Goal: Information Seeking & Learning: Learn about a topic

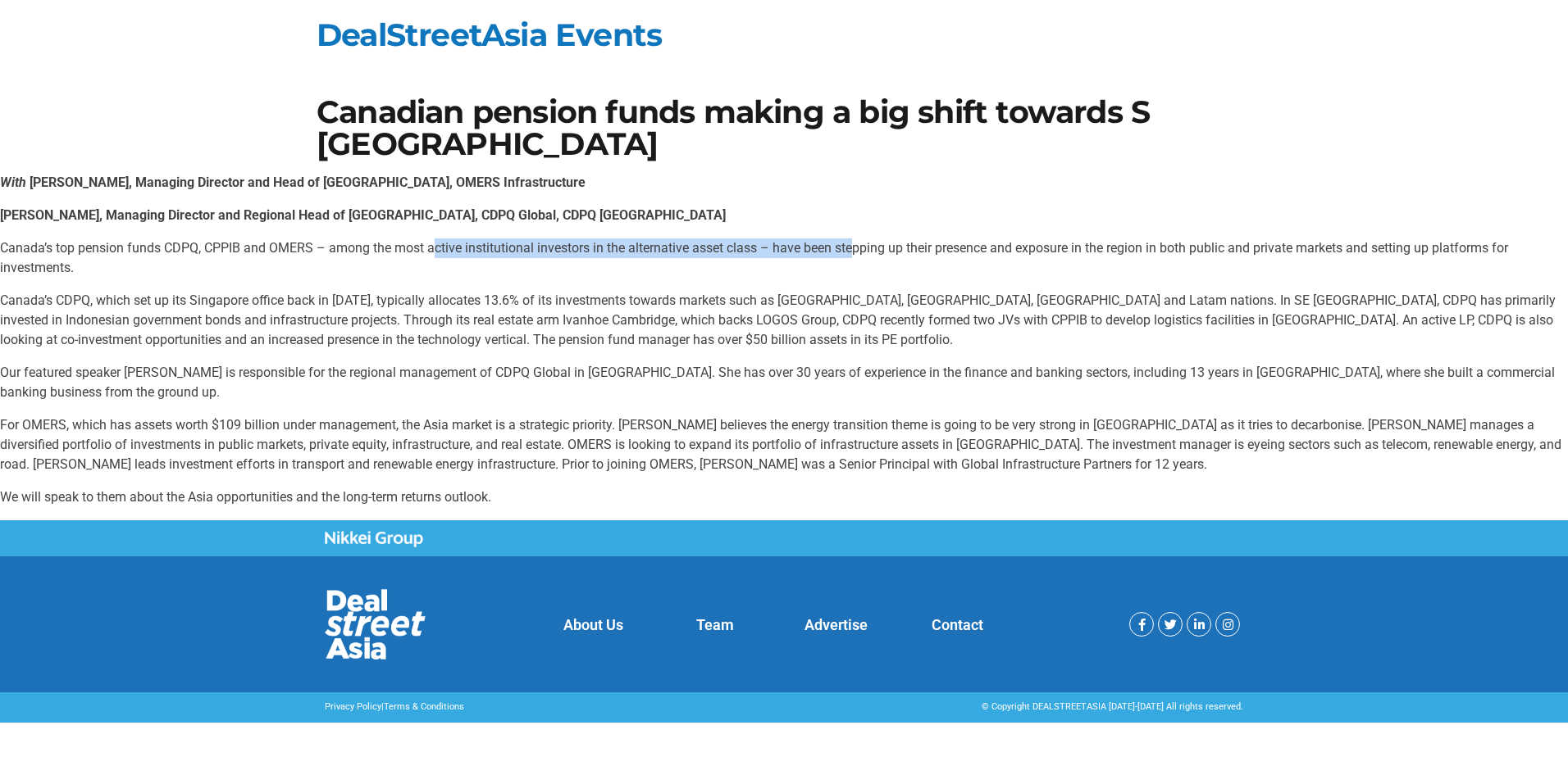
drag, startPoint x: 436, startPoint y: 213, endPoint x: 846, endPoint y: 210, distance: 410.0
click at [846, 239] on p "Canada’s top pension funds CDPQ, CPPIB and OMERS – among the most active instit…" at bounding box center [784, 258] width 1568 height 40
drag, startPoint x: 846, startPoint y: 210, endPoint x: 836, endPoint y: 295, distance: 85.6
click at [836, 293] on p "Canada’s CDPQ, which set up its Singapore office back in [DATE], typically allo…" at bounding box center [784, 321] width 1568 height 59
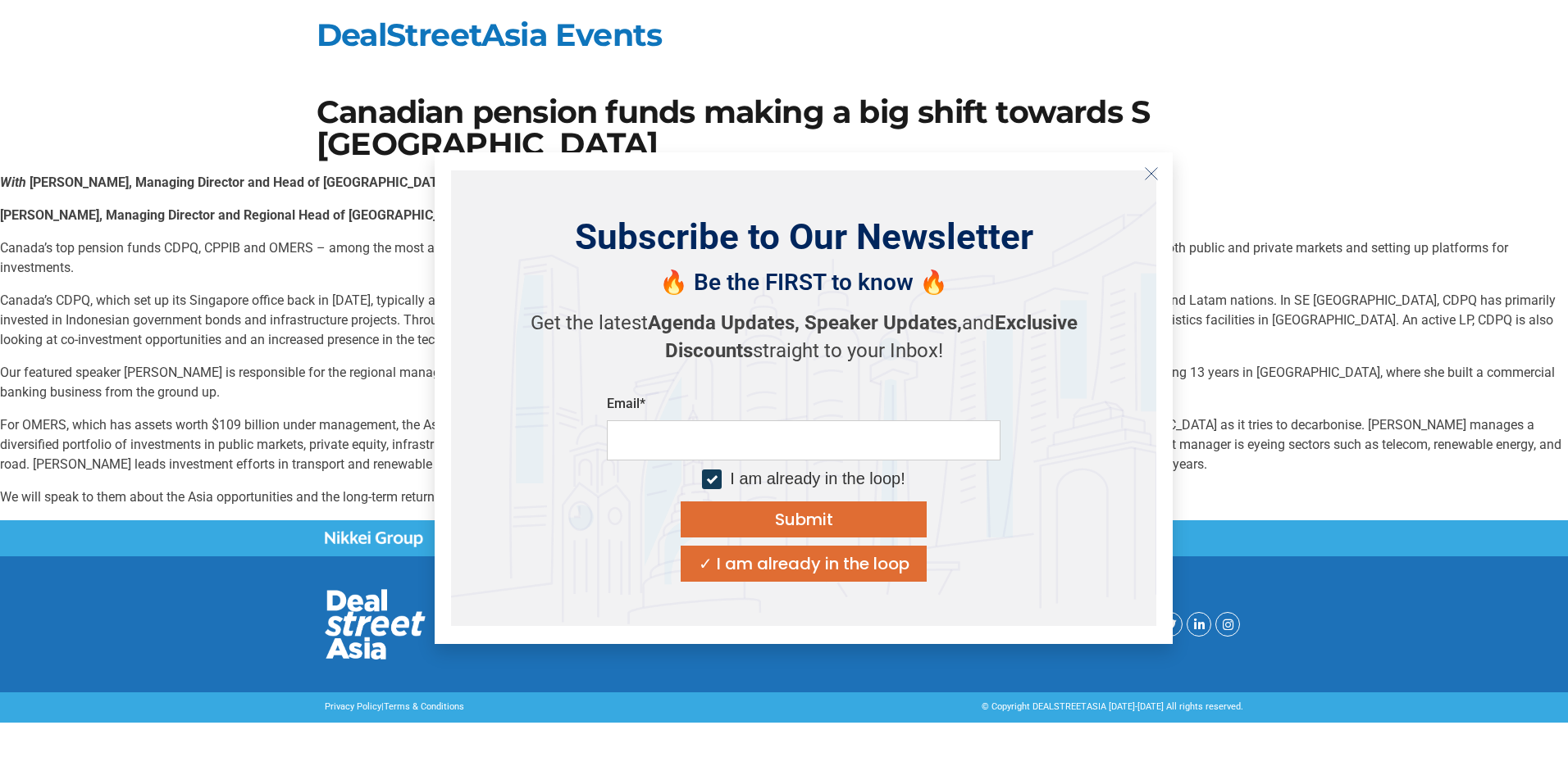
click at [1156, 182] on button "Close" at bounding box center [1151, 173] width 26 height 26
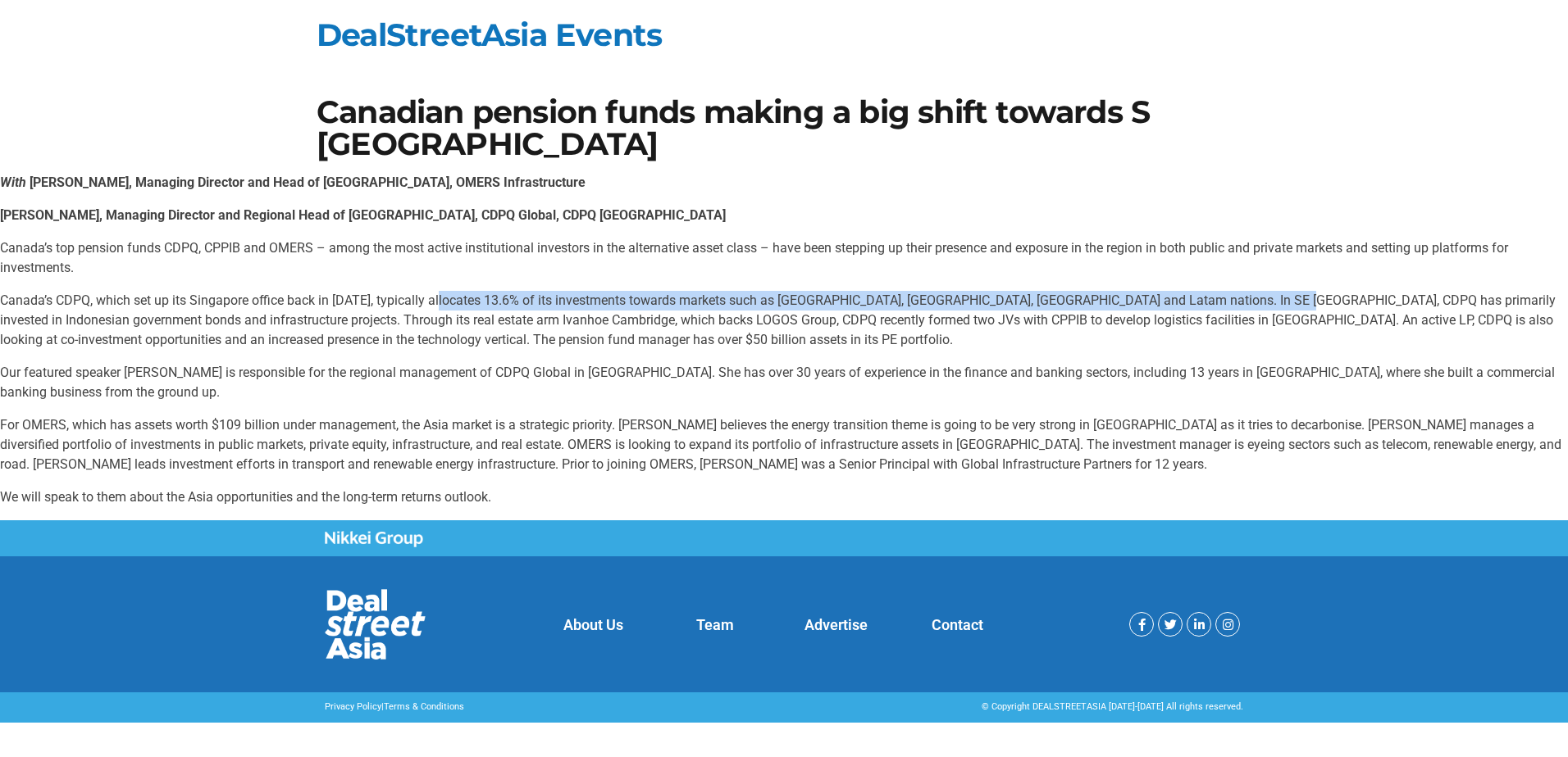
drag, startPoint x: 441, startPoint y: 274, endPoint x: 1236, endPoint y: 257, distance: 795.2
click at [1236, 257] on div "With [PERSON_NAME], Managing Director and Head of [GEOGRAPHIC_DATA], OMERS Infr…" at bounding box center [784, 340] width 1568 height 334
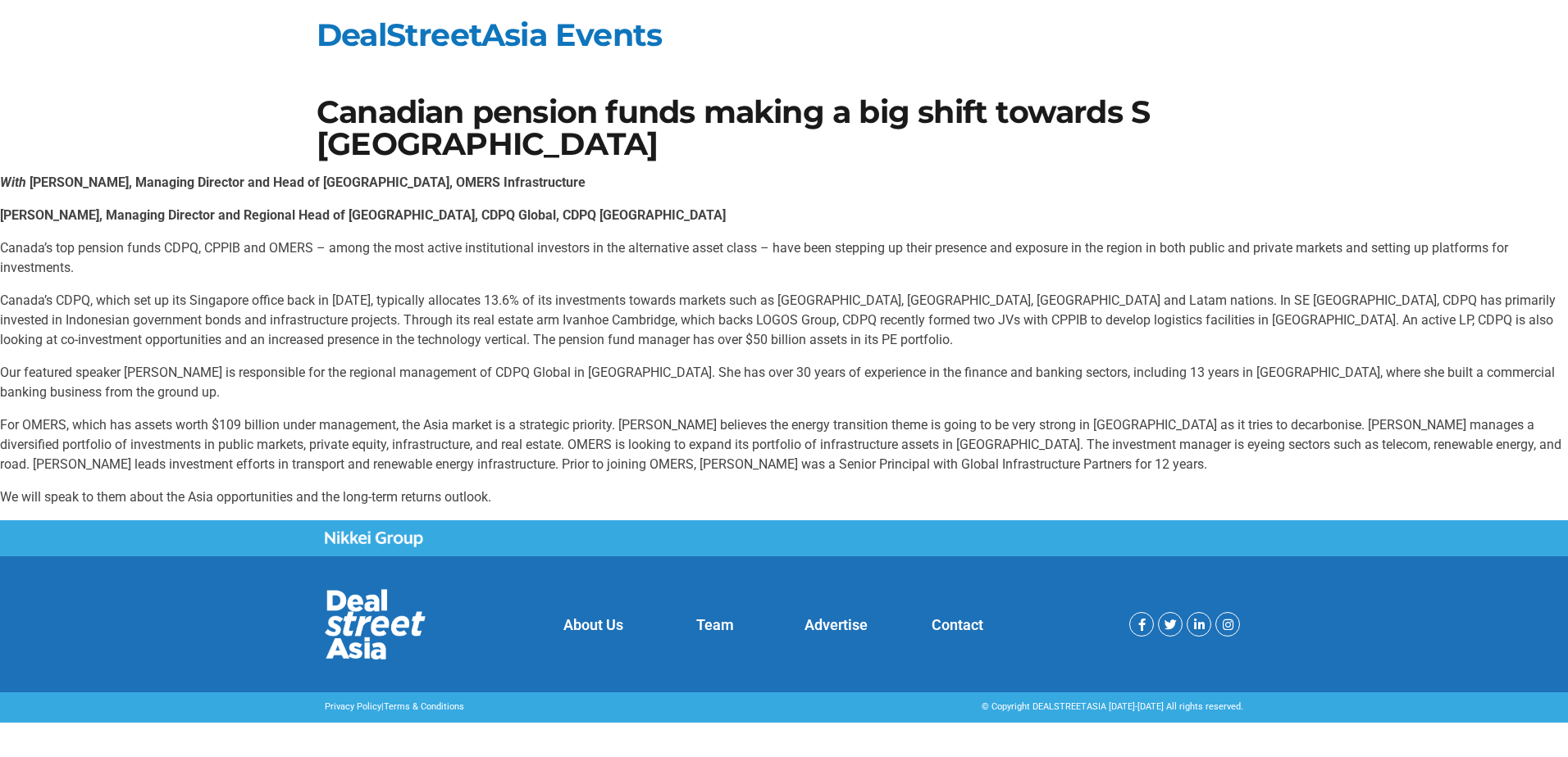
drag, startPoint x: 1236, startPoint y: 257, endPoint x: 1135, endPoint y: 317, distance: 117.5
click at [1132, 313] on p "Canada’s CDPQ, which set up its Singapore office back in [DATE], typically allo…" at bounding box center [784, 321] width 1568 height 59
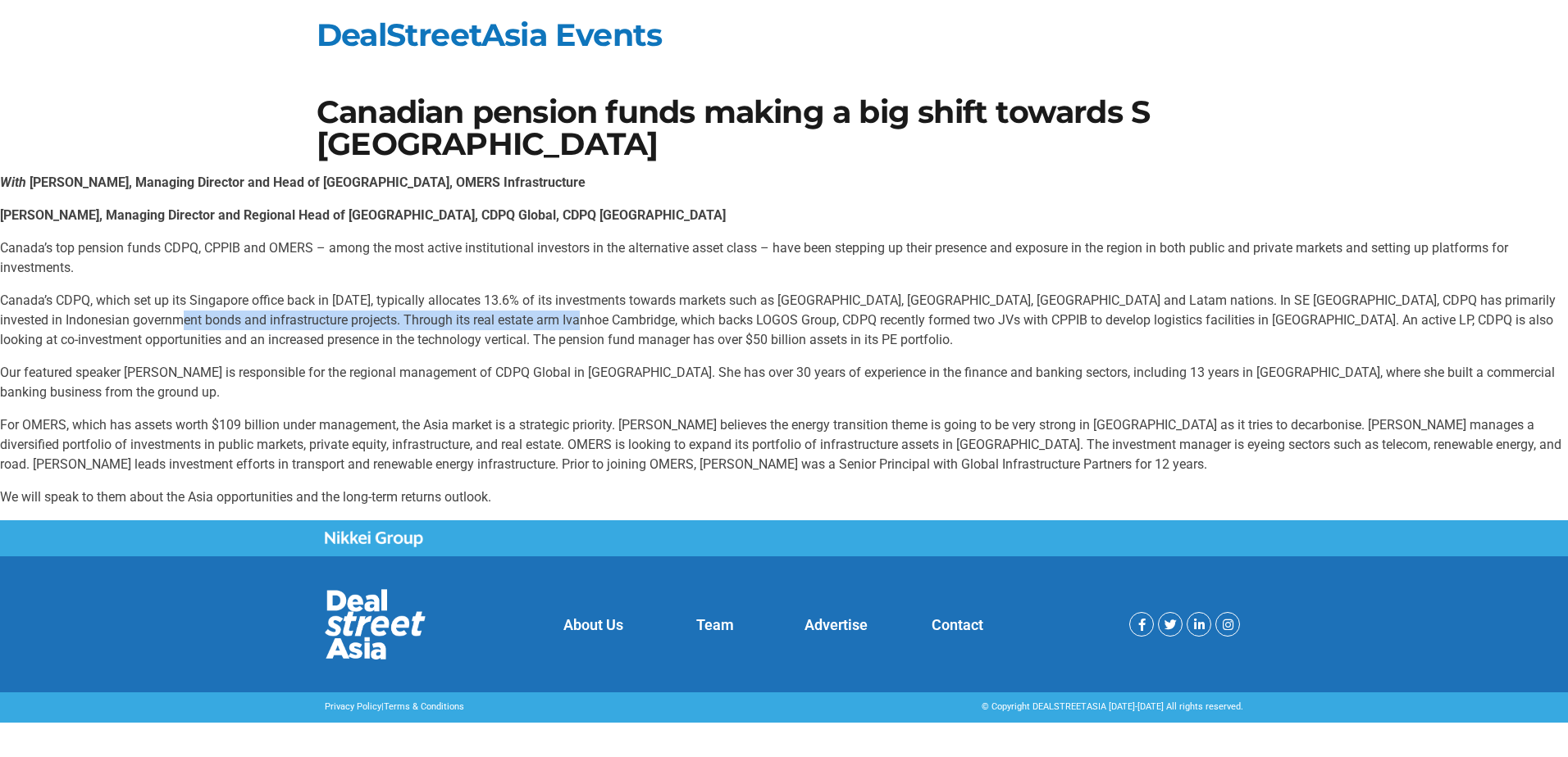
drag, startPoint x: 144, startPoint y: 291, endPoint x: 551, endPoint y: 295, distance: 407.0
click at [551, 295] on p "Canada’s CDPQ, which set up its Singapore office back in [DATE], typically allo…" at bounding box center [784, 321] width 1568 height 59
drag, startPoint x: 551, startPoint y: 295, endPoint x: 607, endPoint y: 303, distance: 56.6
click at [606, 302] on p "Canada’s CDPQ, which set up its Singapore office back in [DATE], typically allo…" at bounding box center [784, 321] width 1568 height 59
